Goal: Information Seeking & Learning: Compare options

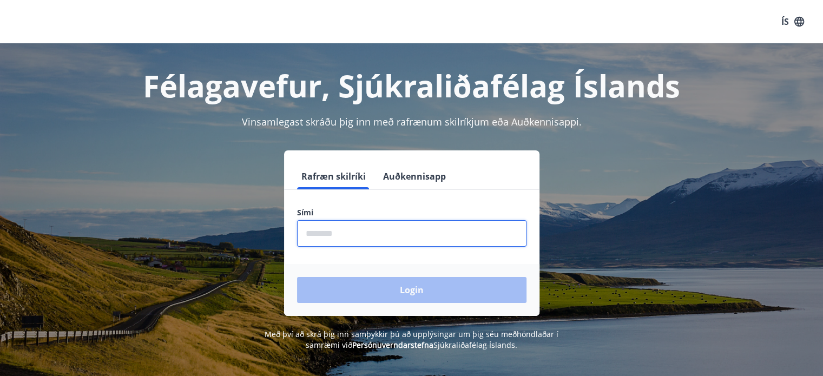
click at [391, 229] on input "phone" at bounding box center [411, 233] width 229 height 27
type input "********"
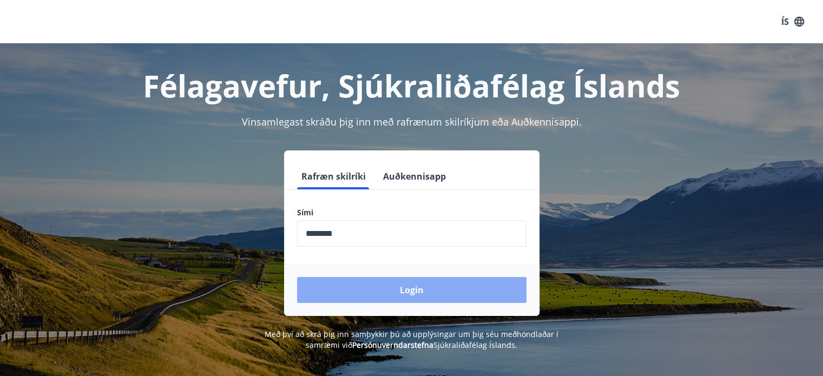
click at [381, 283] on button "Login" at bounding box center [411, 290] width 229 height 26
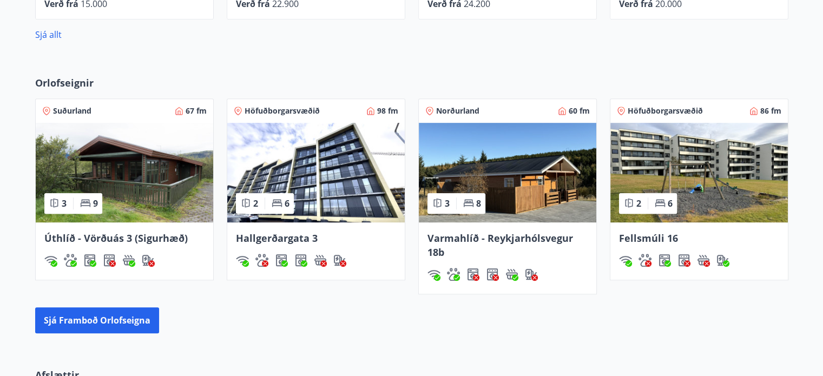
scroll to position [595, 0]
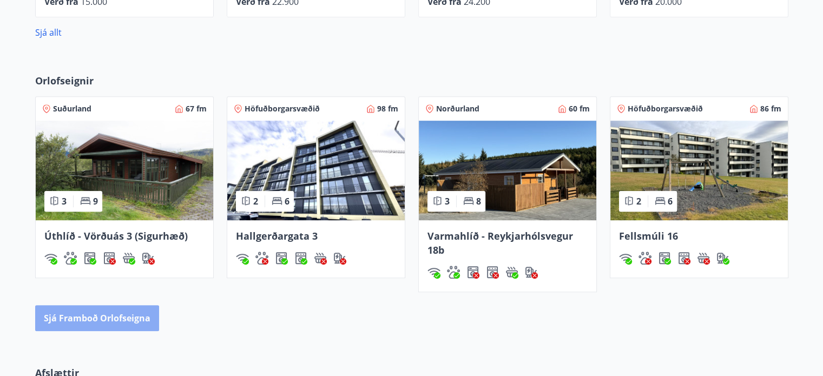
click at [136, 323] on button "Sjá framboð orlofseigna" at bounding box center [97, 318] width 124 height 26
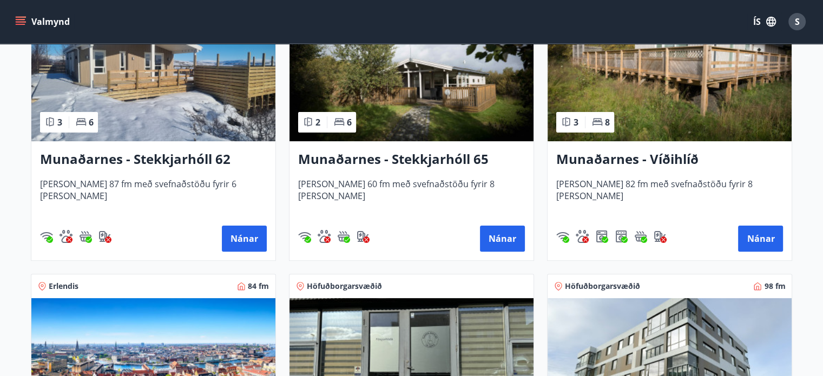
scroll to position [501, 0]
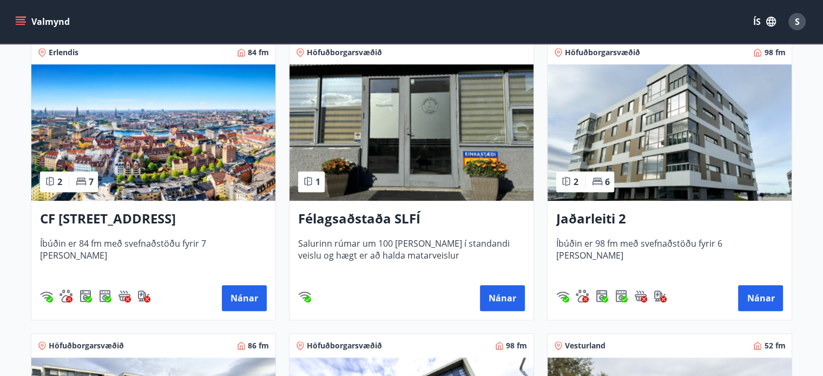
drag, startPoint x: 740, startPoint y: 290, endPoint x: 775, endPoint y: 224, distance: 74.8
click at [775, 224] on h3 "Jaðarleiti 2" at bounding box center [669, 218] width 227 height 19
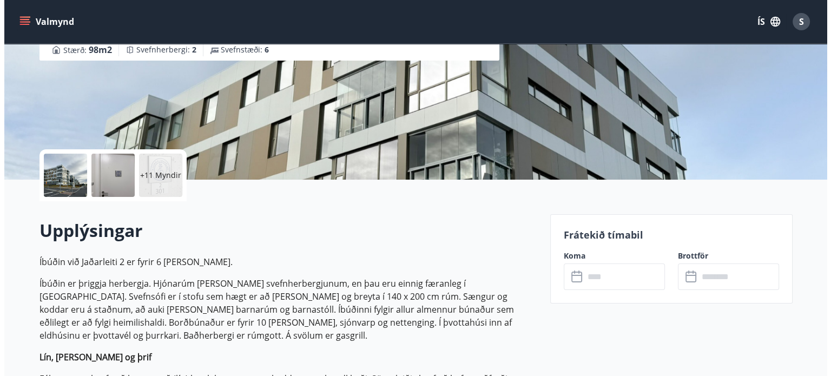
scroll to position [216, 0]
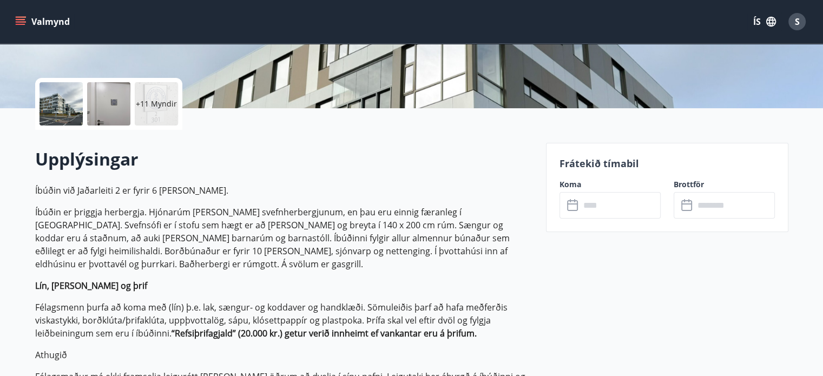
click at [149, 116] on div "+11 Myndir" at bounding box center [156, 103] width 43 height 43
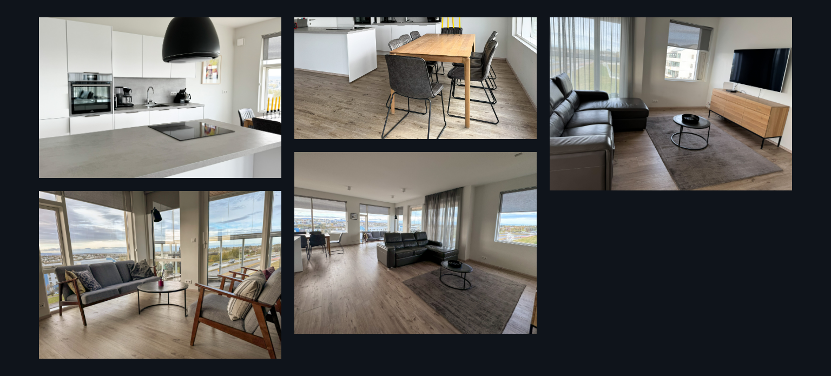
scroll to position [861, 0]
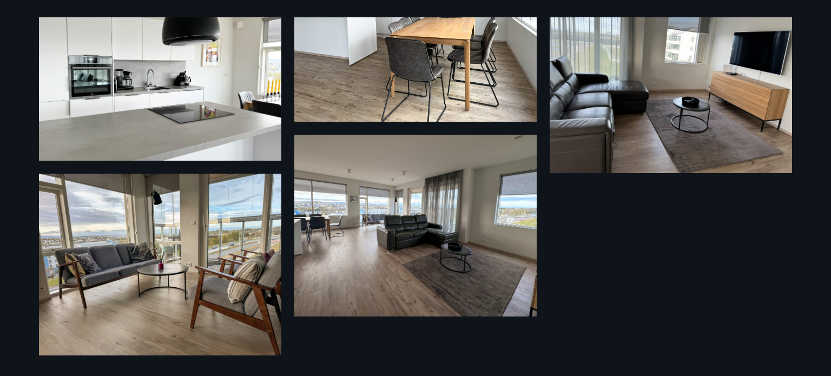
click at [368, 251] on img at bounding box center [415, 226] width 242 height 182
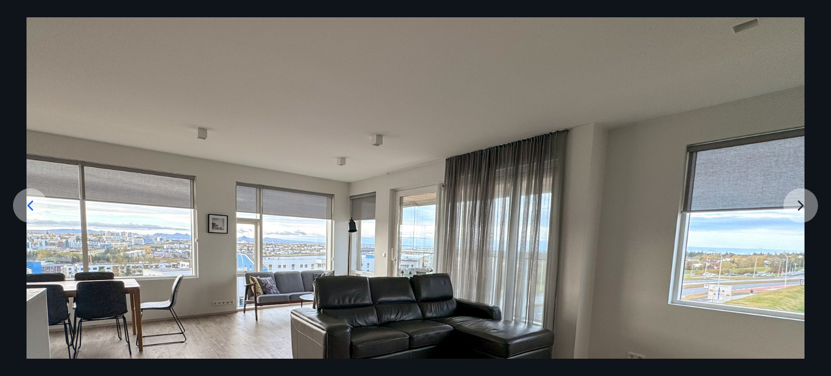
scroll to position [0, 0]
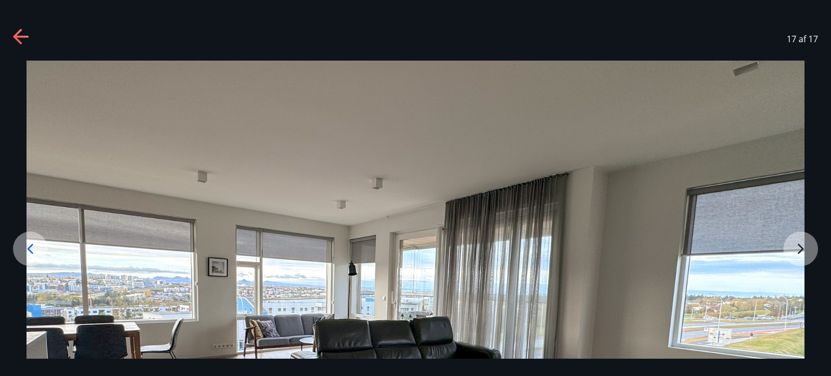
click at [28, 32] on icon at bounding box center [21, 37] width 17 height 17
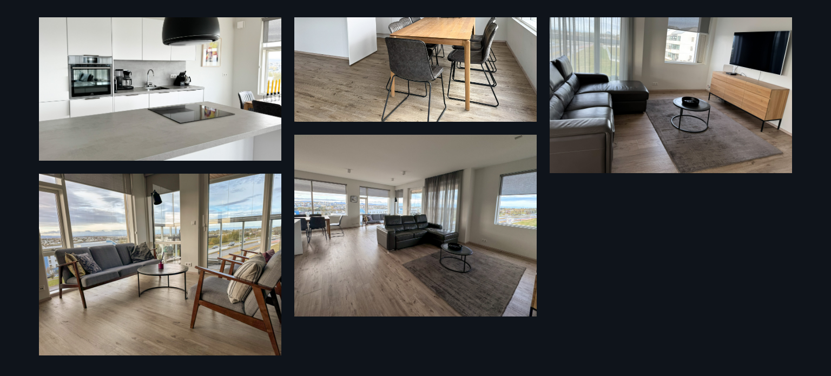
click at [28, 32] on div "17 Myndir" at bounding box center [415, 187] width 779 height 341
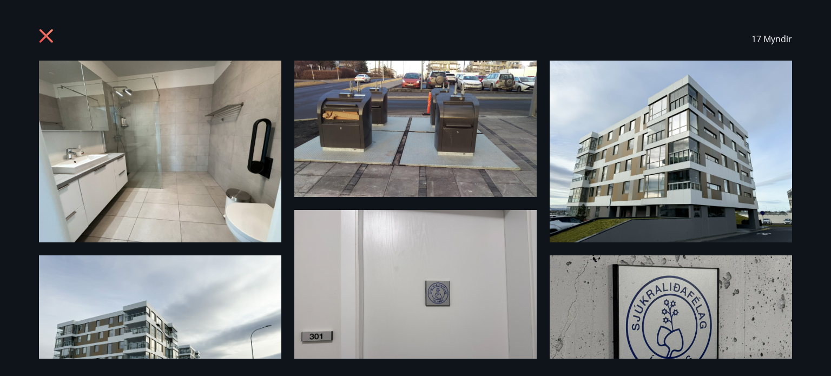
click at [695, 149] on img at bounding box center [671, 152] width 242 height 182
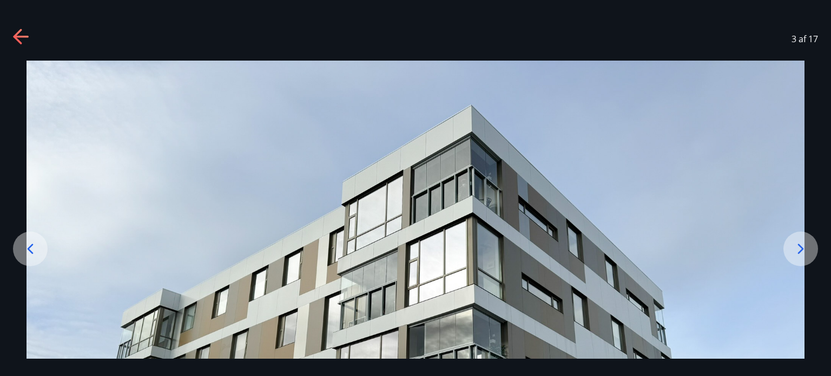
click at [34, 32] on div "3 af 17" at bounding box center [415, 38] width 831 height 43
click at [24, 40] on icon at bounding box center [21, 37] width 17 height 17
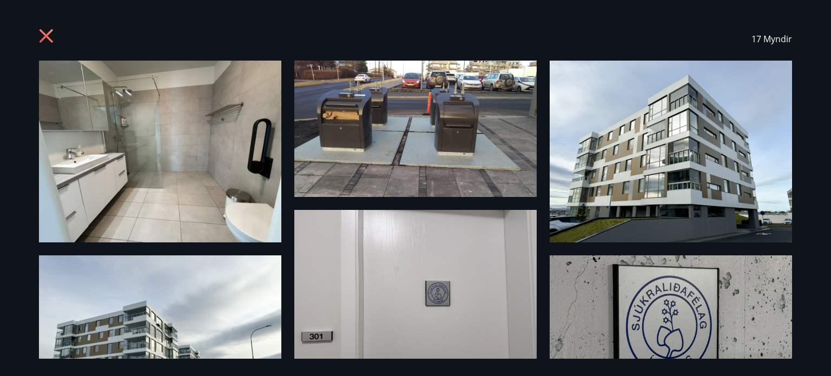
click at [41, 38] on icon at bounding box center [47, 37] width 17 height 17
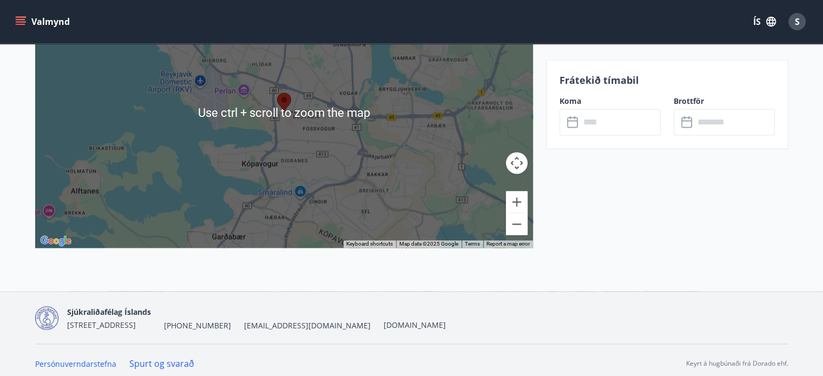
scroll to position [1799, 0]
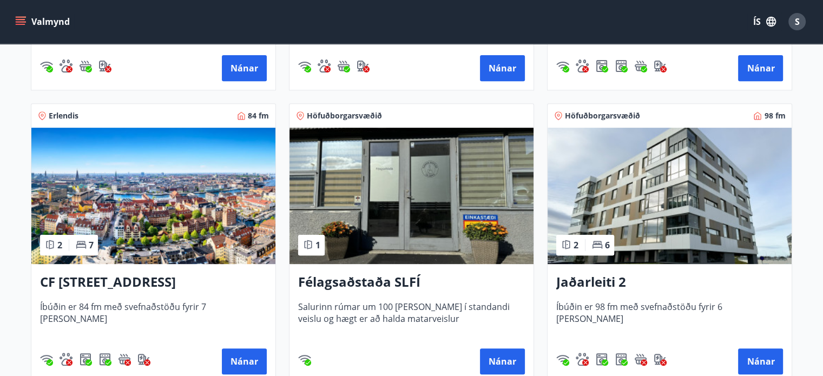
scroll to position [433, 0]
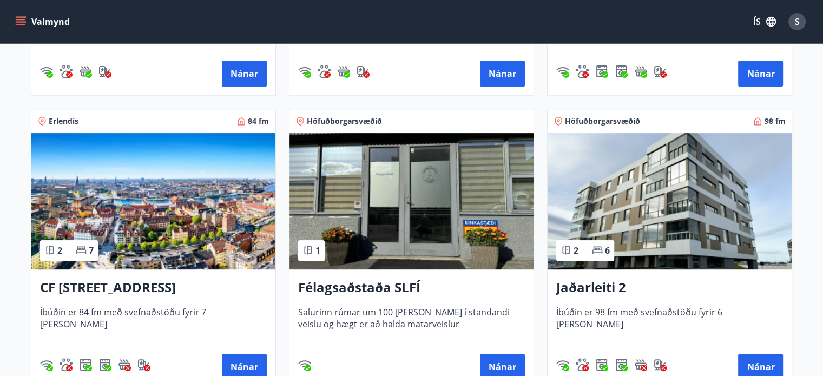
click at [610, 302] on div "Jaðarleiti 2 Íbúðin er 98 fm með svefnaðstöðu fyrir 6 [PERSON_NAME] Nánar" at bounding box center [669, 328] width 244 height 119
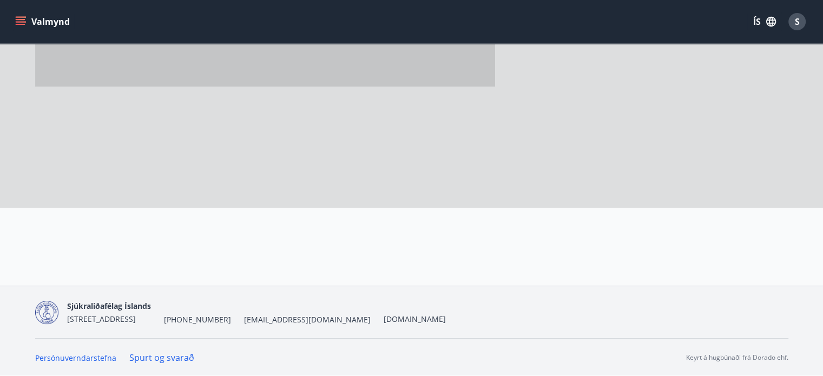
drag, startPoint x: 610, startPoint y: 302, endPoint x: 648, endPoint y: 296, distance: 38.4
click at [626, 299] on nav "Sjúkraliðafélag Íslands [STREET_ADDRESS] [PHONE_NUMBER] [EMAIL_ADDRESS][DOMAIN_…" at bounding box center [411, 312] width 753 height 26
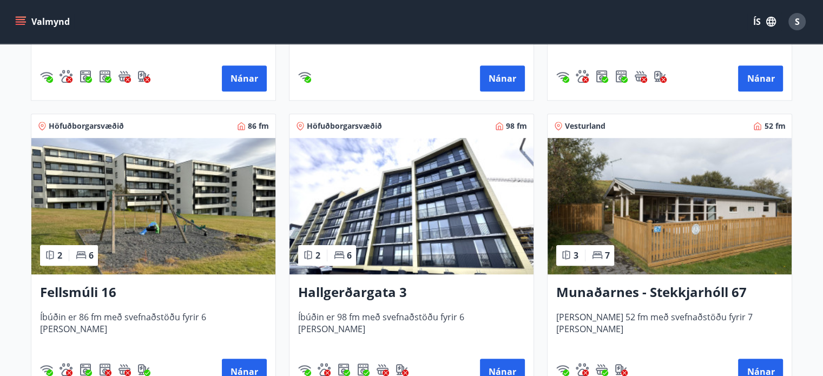
scroll to position [718, 0]
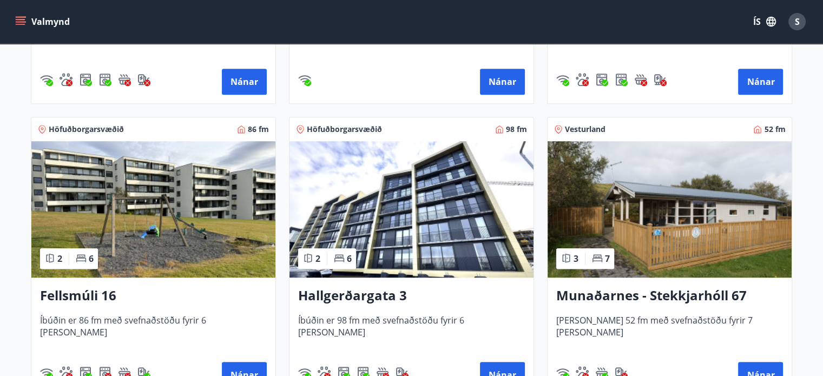
click at [85, 287] on h3 "Fellsmúli 16" at bounding box center [153, 295] width 227 height 19
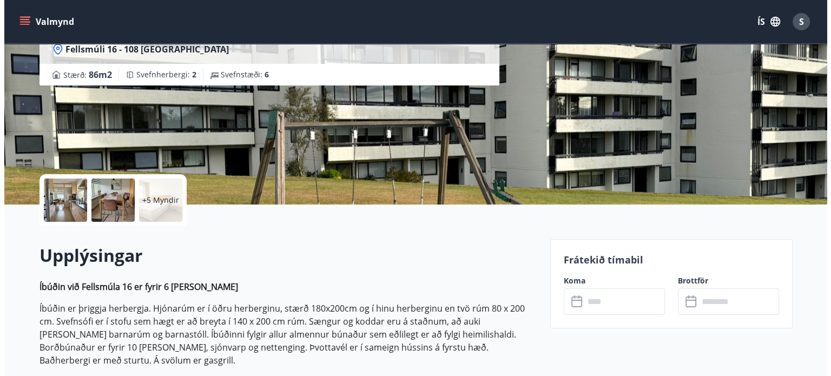
scroll to position [54, 0]
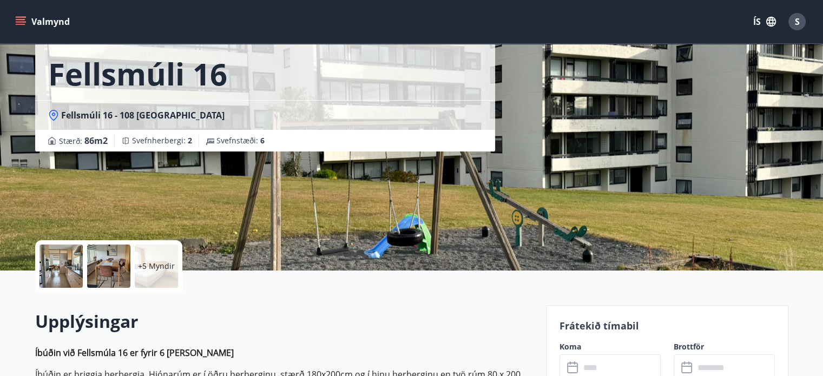
click at [156, 271] on p "+5 Myndir" at bounding box center [156, 266] width 37 height 11
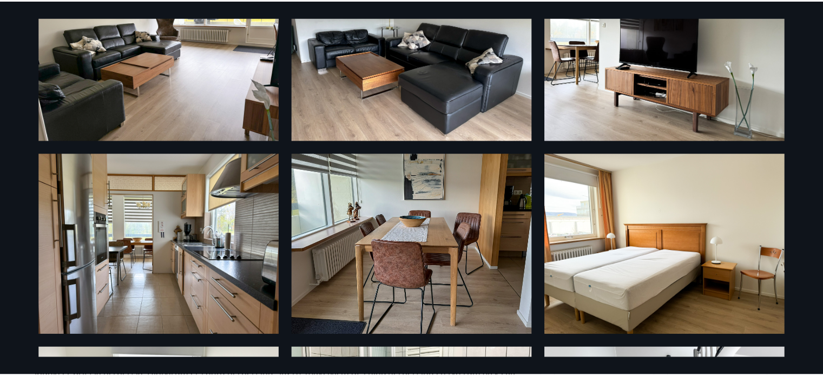
scroll to position [0, 0]
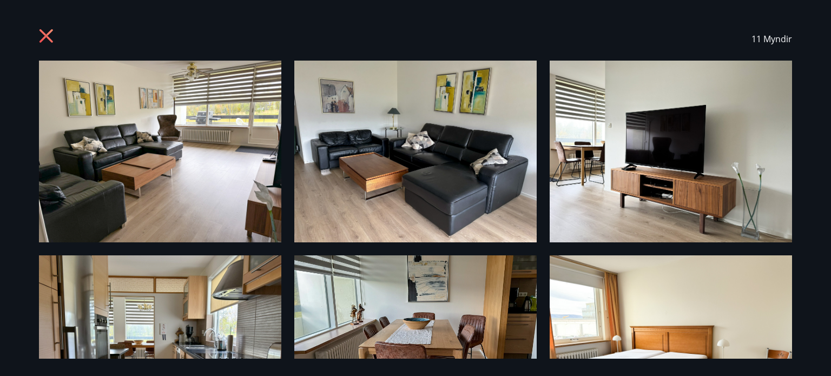
click at [50, 32] on icon at bounding box center [46, 36] width 14 height 14
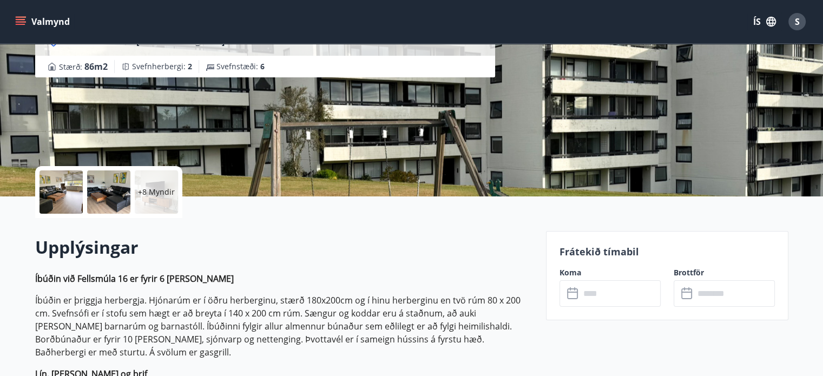
scroll to position [216, 0]
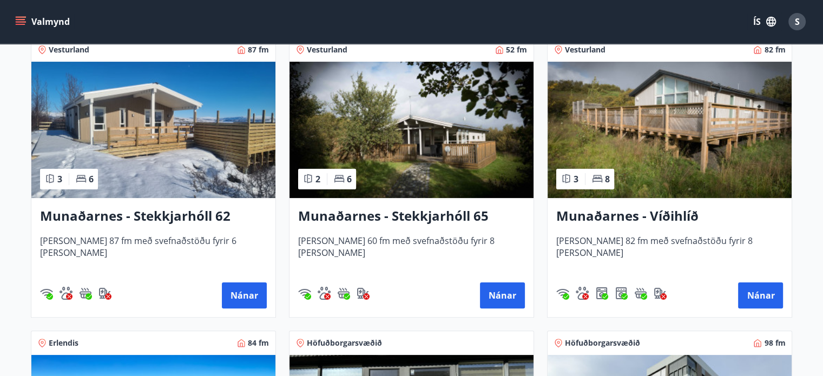
scroll to position [216, 0]
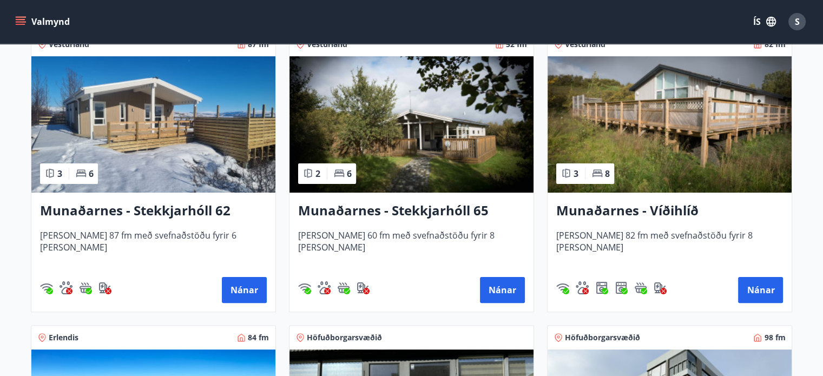
click at [391, 209] on h3 "Munaðarnes - Stekkjarhóll 65" at bounding box center [411, 210] width 227 height 19
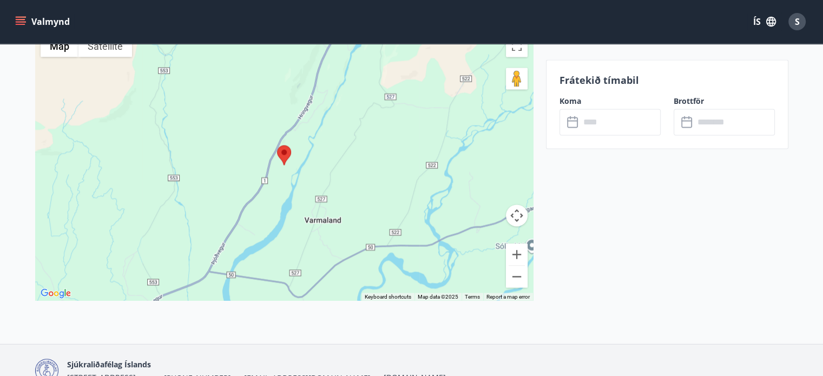
scroll to position [1855, 0]
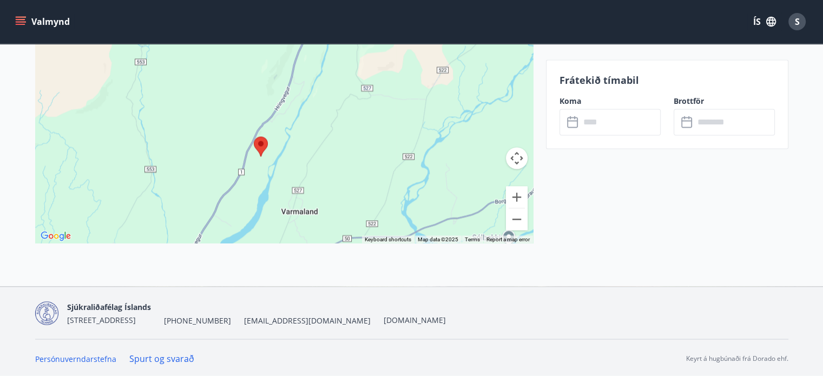
drag, startPoint x: 262, startPoint y: 152, endPoint x: 239, endPoint y: 203, distance: 56.2
click at [239, 203] on div at bounding box center [284, 107] width 498 height 270
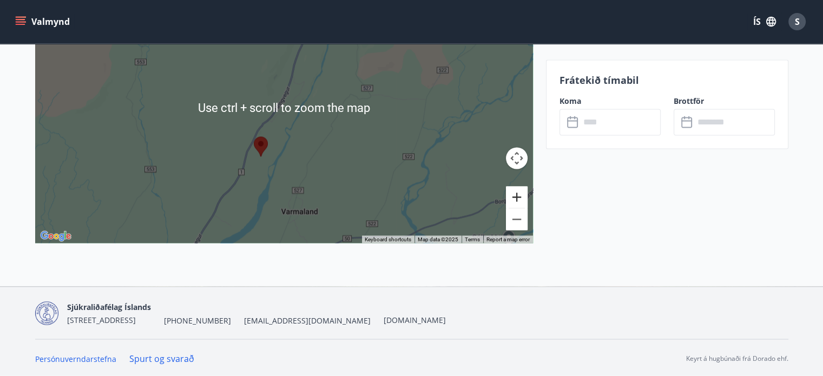
click at [516, 189] on button "Zoom in" at bounding box center [517, 197] width 22 height 22
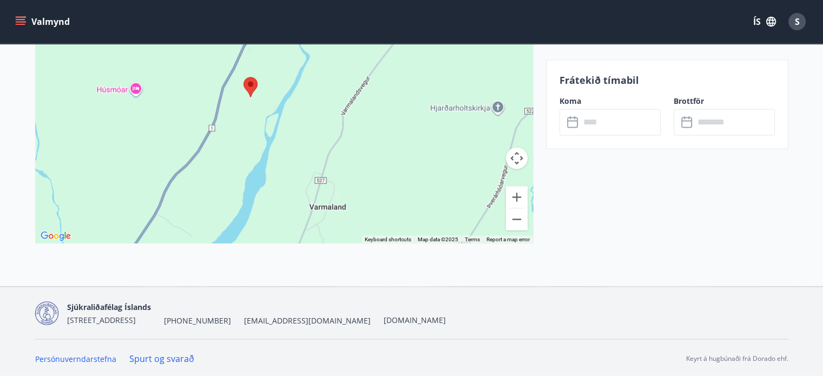
drag, startPoint x: 316, startPoint y: 185, endPoint x: 330, endPoint y: 75, distance: 111.2
click at [330, 75] on div at bounding box center [284, 107] width 498 height 270
click at [513, 199] on button "Zoom in" at bounding box center [517, 197] width 22 height 22
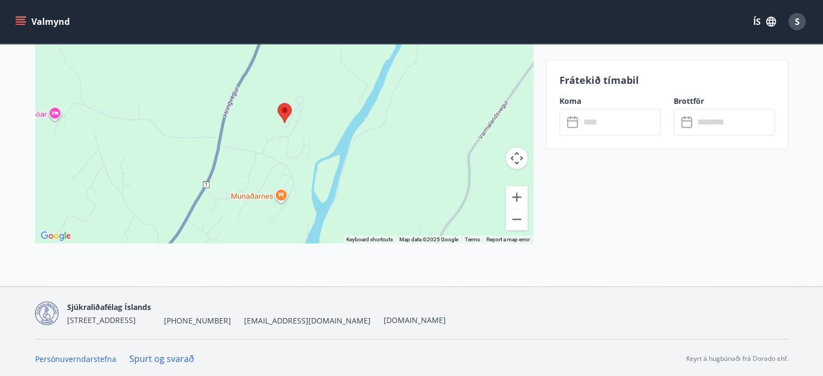
drag, startPoint x: 322, startPoint y: 194, endPoint x: 393, endPoint y: 231, distance: 79.8
click at [393, 231] on div at bounding box center [284, 107] width 498 height 270
click at [515, 197] on button "Zoom in" at bounding box center [517, 197] width 22 height 22
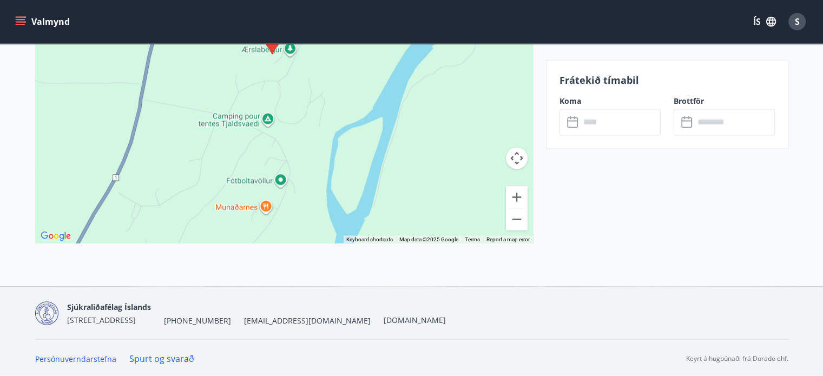
drag, startPoint x: 348, startPoint y: 209, endPoint x: 333, endPoint y: 124, distance: 86.3
click at [333, 124] on div at bounding box center [284, 107] width 498 height 270
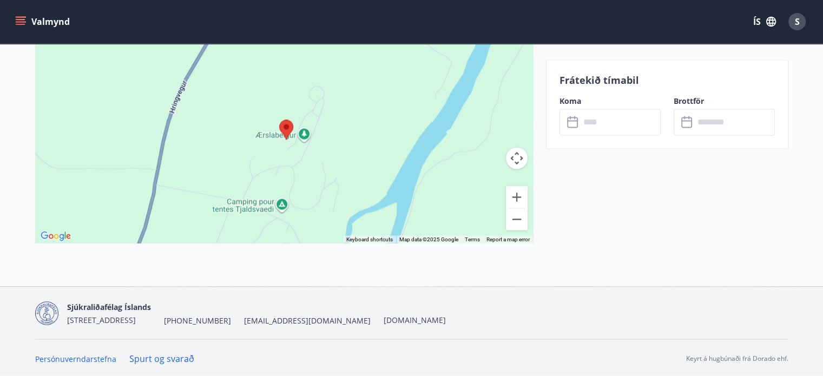
drag, startPoint x: 319, startPoint y: 211, endPoint x: 322, endPoint y: 240, distance: 28.9
click at [322, 240] on div at bounding box center [284, 107] width 498 height 270
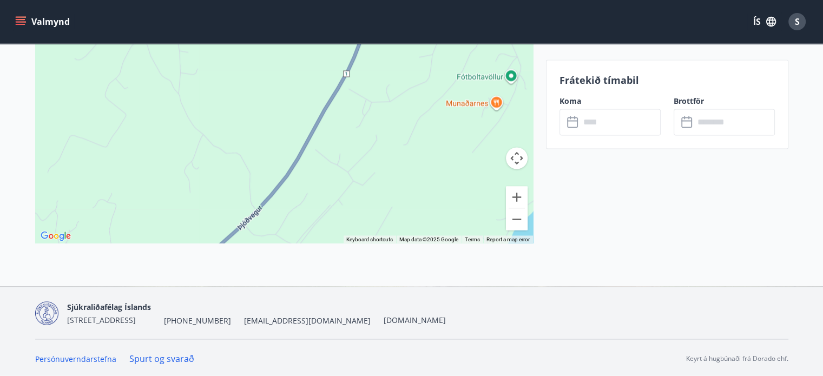
drag, startPoint x: 153, startPoint y: 192, endPoint x: 379, endPoint y: -14, distance: 306.0
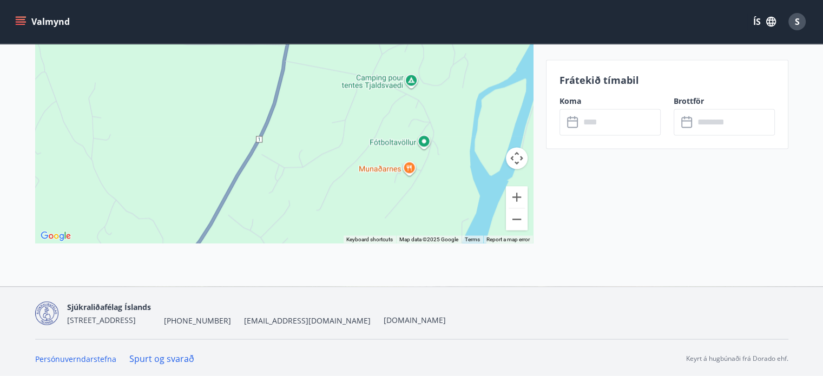
drag, startPoint x: 488, startPoint y: 129, endPoint x: 400, endPoint y: 195, distance: 110.2
click at [400, 195] on div at bounding box center [284, 107] width 498 height 270
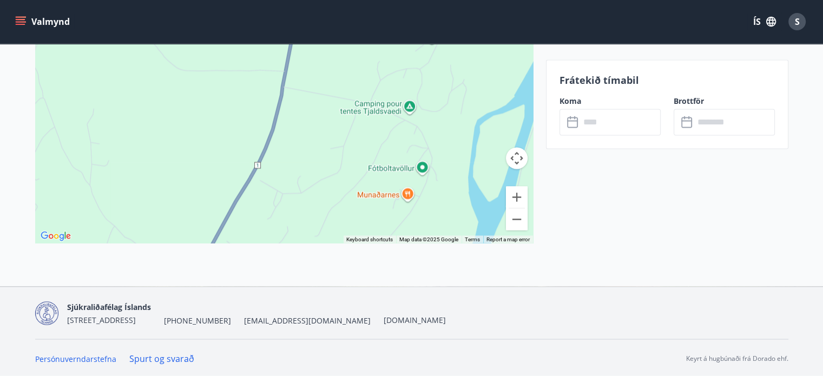
drag, startPoint x: 441, startPoint y: 99, endPoint x: 440, endPoint y: 127, distance: 28.2
click at [440, 127] on div at bounding box center [284, 107] width 498 height 270
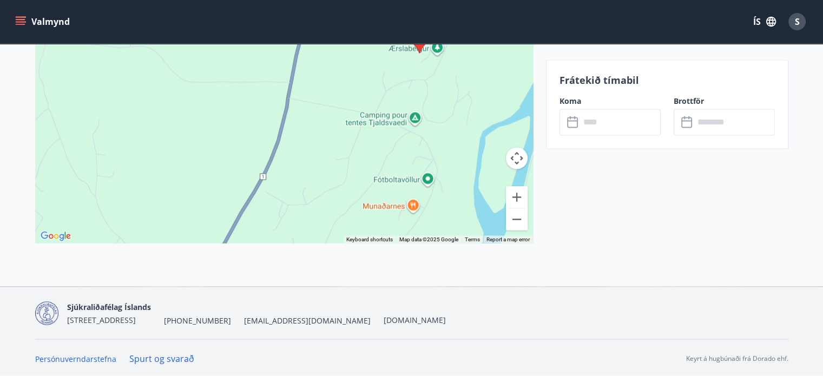
drag, startPoint x: 419, startPoint y: 147, endPoint x: 426, endPoint y: 162, distance: 16.5
click at [426, 162] on div at bounding box center [284, 107] width 498 height 270
click at [506, 191] on button "Zoom in" at bounding box center [517, 197] width 22 height 22
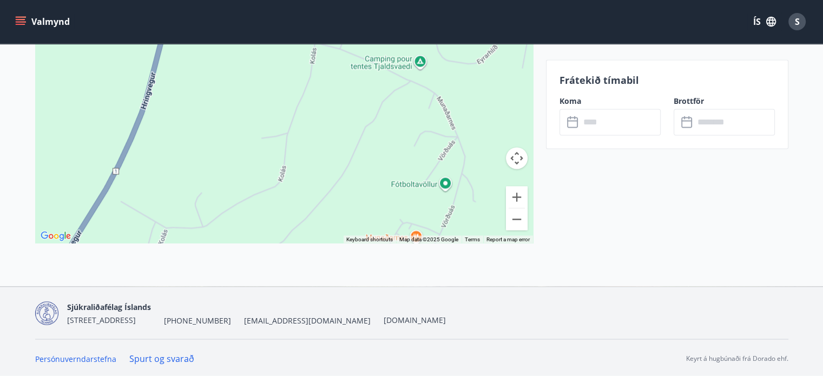
drag, startPoint x: 468, startPoint y: 196, endPoint x: 355, endPoint y: 99, distance: 149.3
click at [355, 100] on div at bounding box center [284, 107] width 498 height 270
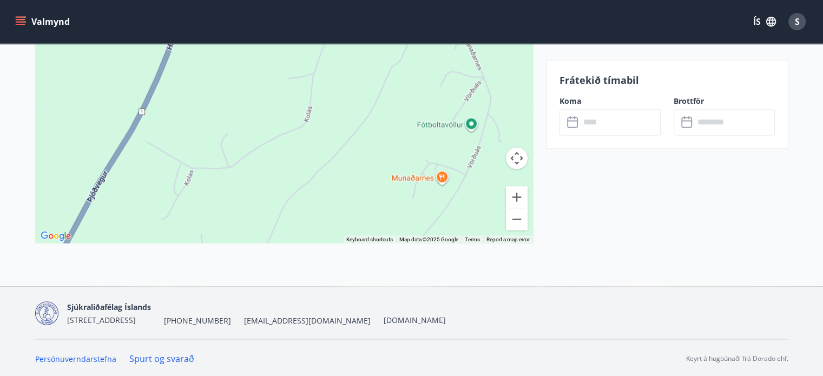
drag, startPoint x: 376, startPoint y: 188, endPoint x: 321, endPoint y: 193, distance: 55.4
click at [321, 193] on div at bounding box center [284, 107] width 498 height 270
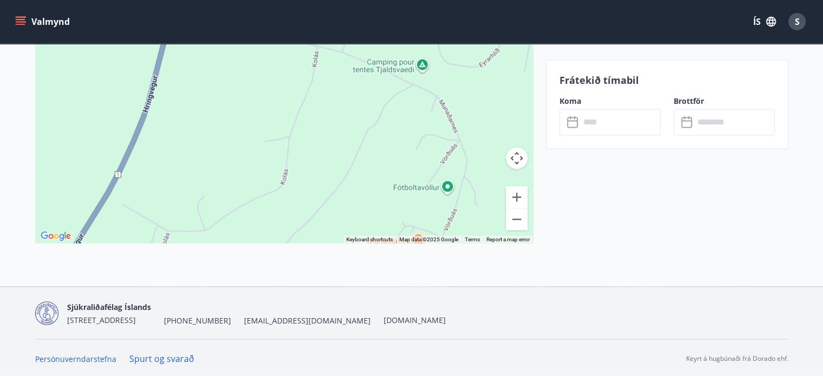
drag, startPoint x: 425, startPoint y: 113, endPoint x: 400, endPoint y: 179, distance: 70.5
click at [400, 179] on div at bounding box center [284, 107] width 498 height 270
click at [510, 201] on button "Zoom in" at bounding box center [517, 197] width 22 height 22
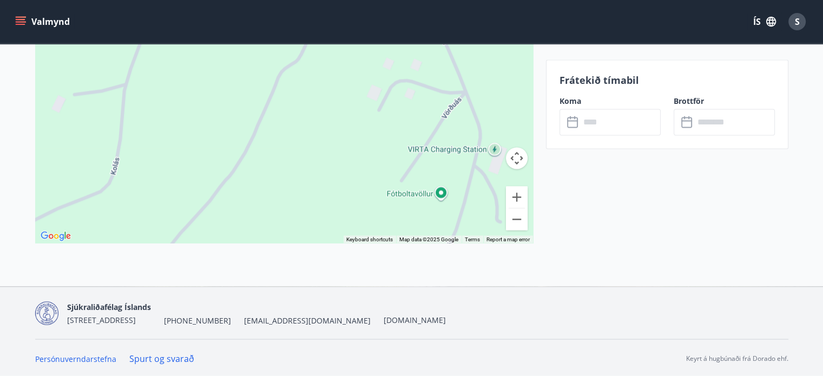
drag, startPoint x: 501, startPoint y: 192, endPoint x: 327, endPoint y: 111, distance: 191.7
click at [327, 111] on div at bounding box center [284, 107] width 498 height 270
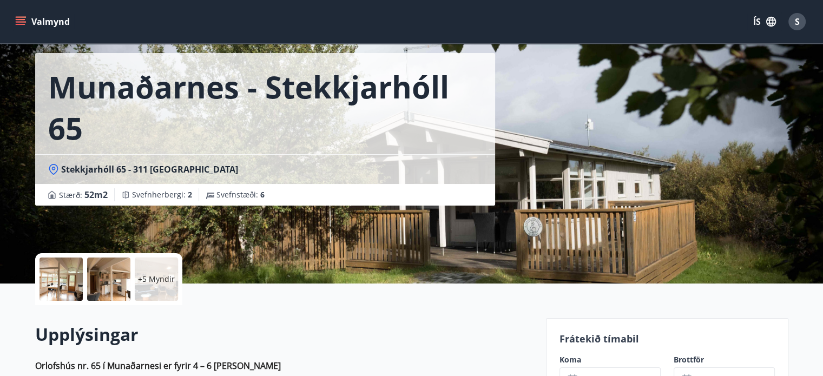
scroll to position [0, 0]
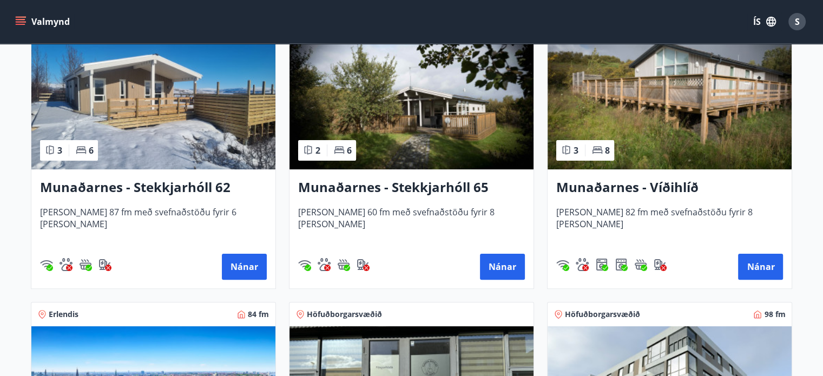
scroll to position [175, 0]
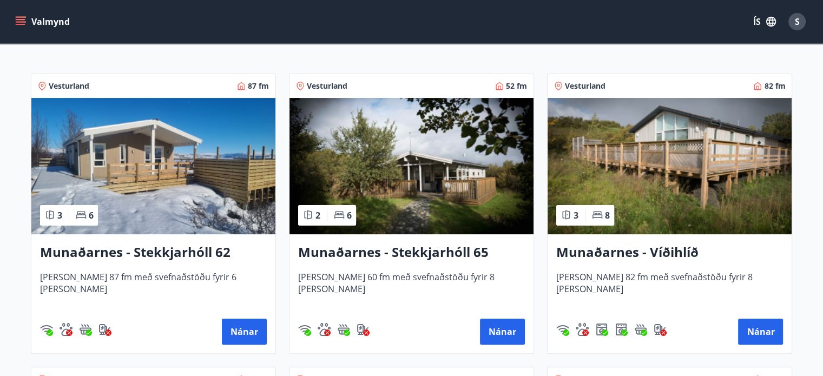
click at [143, 250] on h3 "Munaðarnes - Stekkjarhóll 62" at bounding box center [153, 252] width 227 height 19
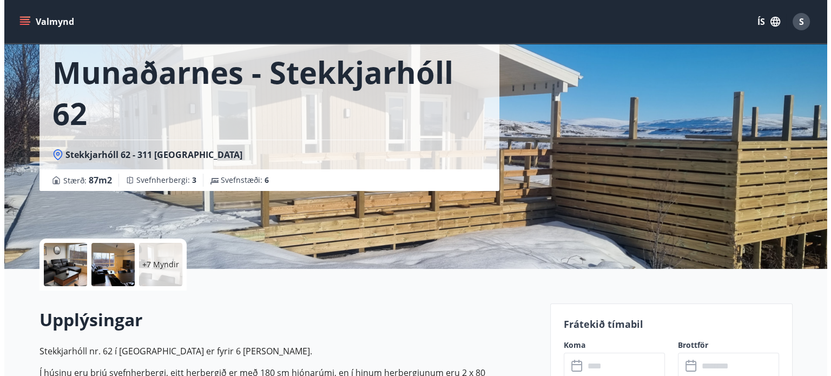
scroll to position [162, 0]
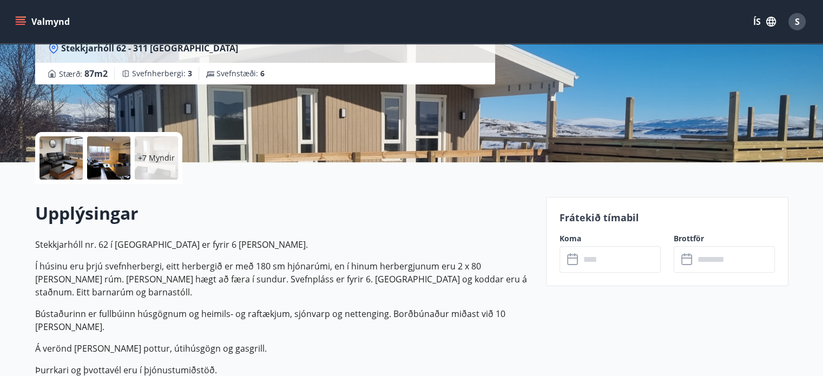
click at [163, 171] on div "+7 Myndir" at bounding box center [156, 157] width 43 height 43
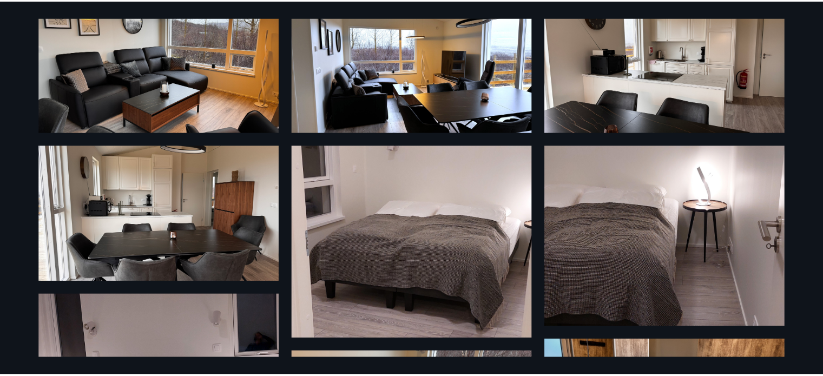
scroll to position [0, 0]
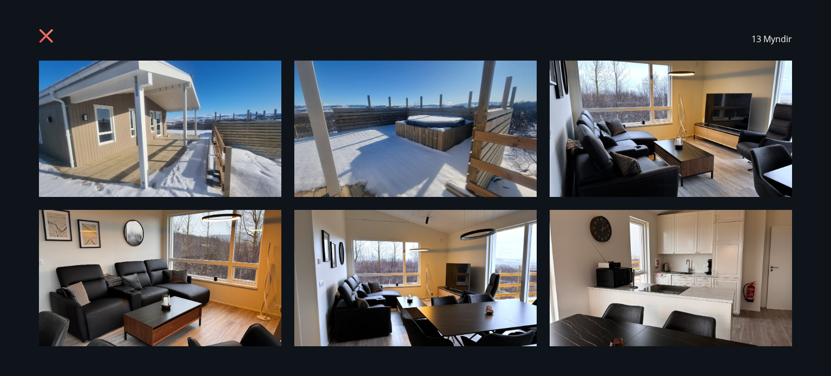
click at [44, 35] on icon at bounding box center [46, 36] width 14 height 14
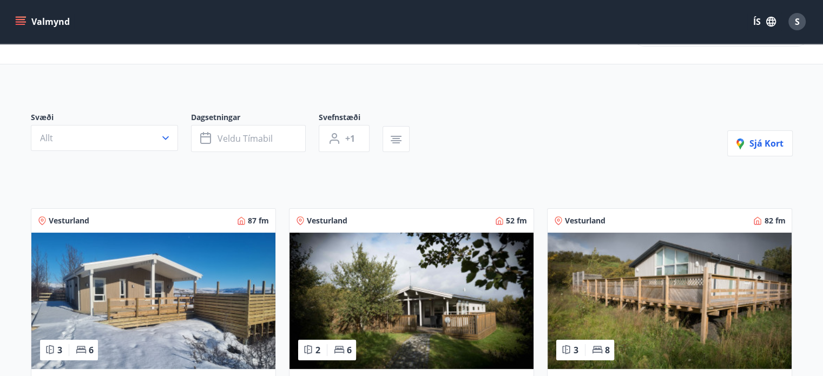
scroll to position [54, 0]
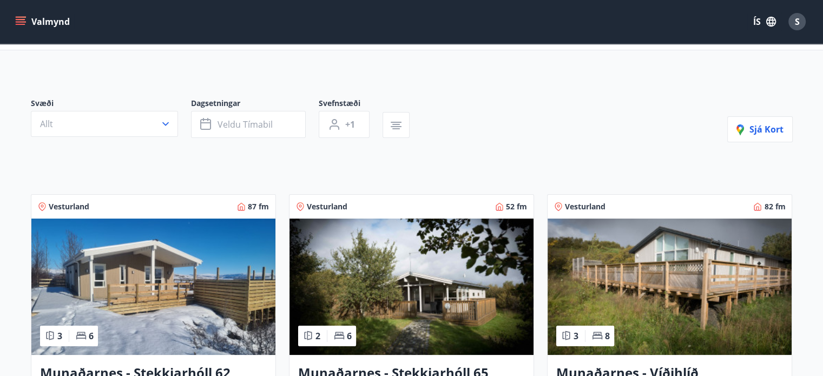
click at [87, 282] on img at bounding box center [153, 287] width 244 height 136
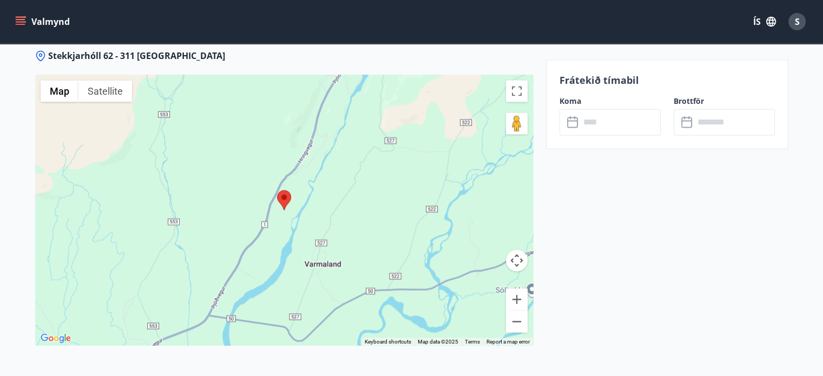
scroll to position [1952, 0]
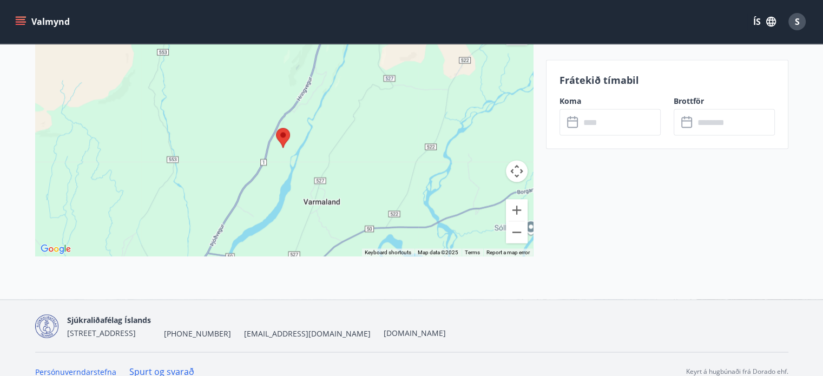
drag, startPoint x: 329, startPoint y: 172, endPoint x: 329, endPoint y: 237, distance: 65.5
click at [329, 237] on div at bounding box center [284, 120] width 498 height 270
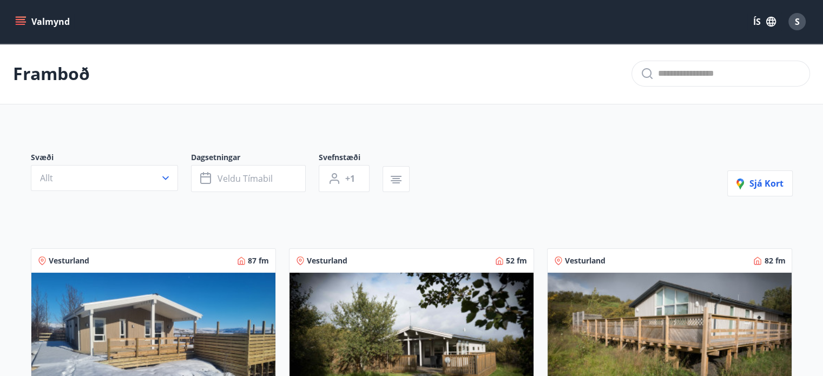
click at [666, 320] on img at bounding box center [669, 341] width 244 height 136
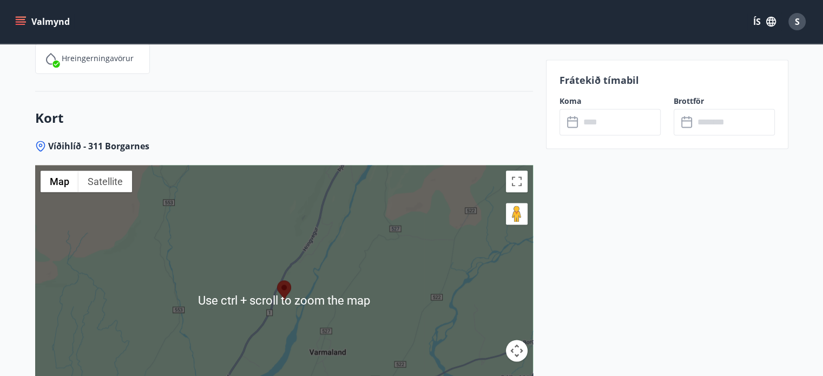
scroll to position [1731, 0]
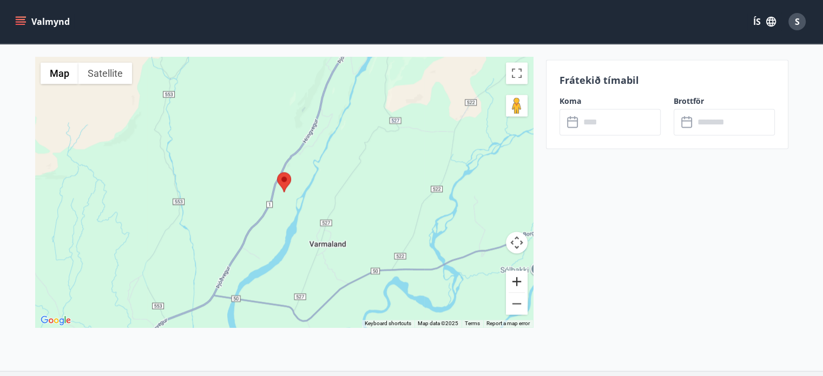
click at [519, 274] on button "Zoom in" at bounding box center [517, 281] width 22 height 22
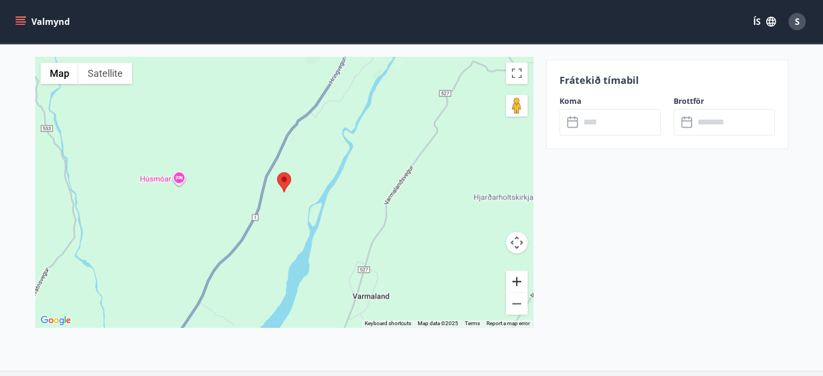
click at [519, 274] on button "Zoom in" at bounding box center [517, 281] width 22 height 22
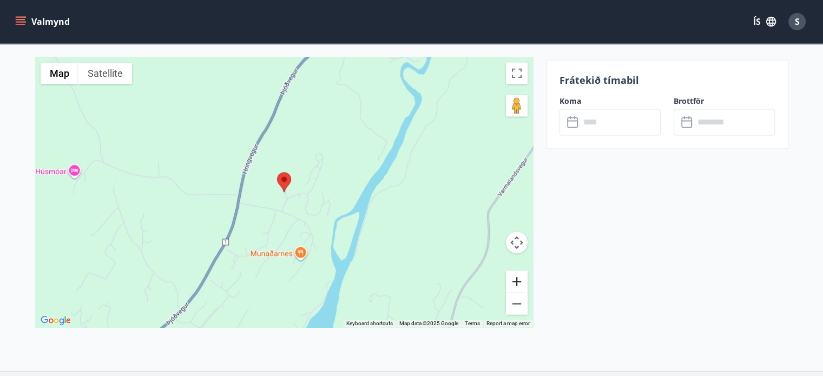
click at [519, 274] on button "Zoom in" at bounding box center [517, 281] width 22 height 22
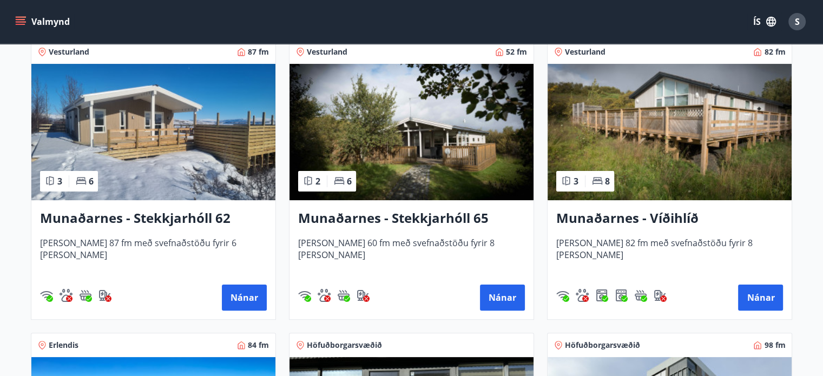
scroll to position [216, 0]
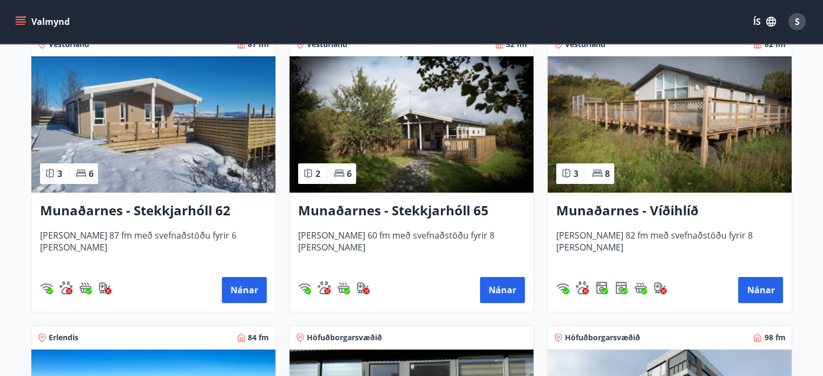
click at [610, 85] on img at bounding box center [669, 124] width 244 height 136
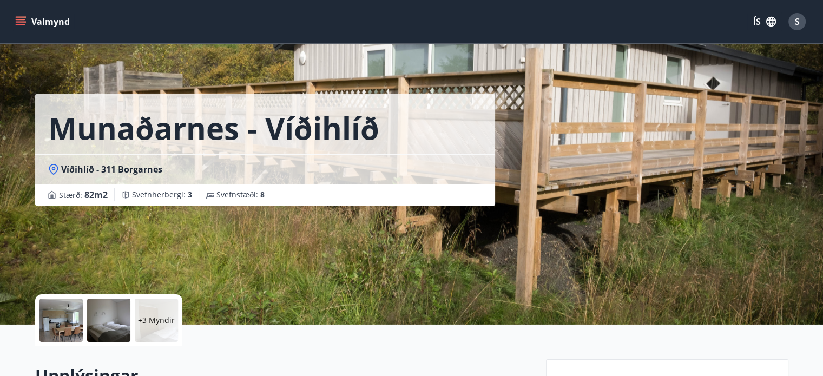
click at [169, 326] on div "+3 Myndir" at bounding box center [156, 320] width 43 height 43
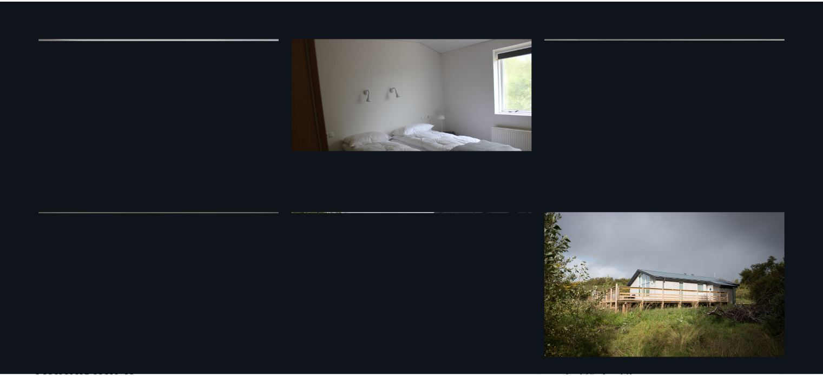
scroll to position [216, 0]
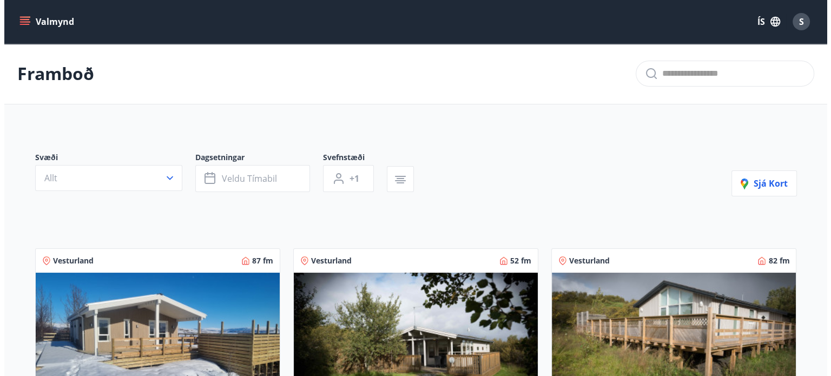
scroll to position [216, 0]
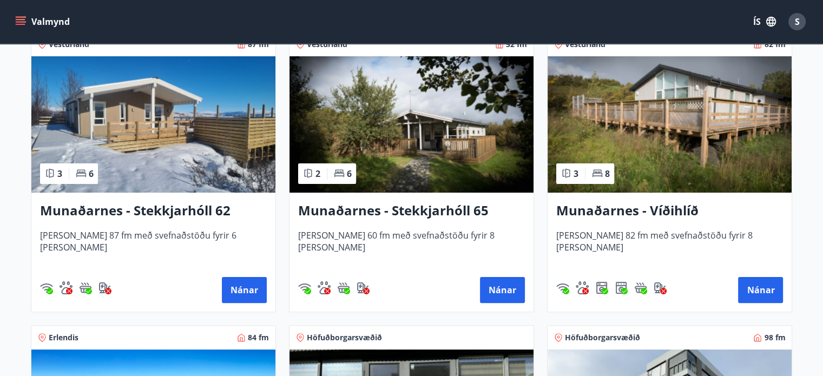
click at [797, 16] on span "S" at bounding box center [797, 22] width 5 height 12
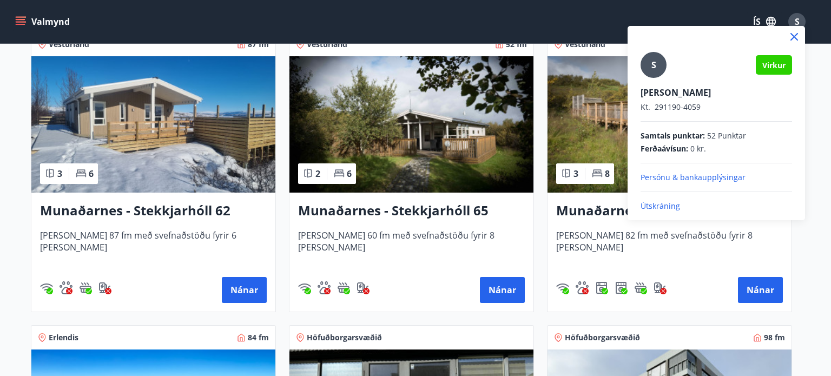
click at [661, 206] on p "Útskráning" at bounding box center [715, 206] width 151 height 11
